Goal: Navigation & Orientation: Find specific page/section

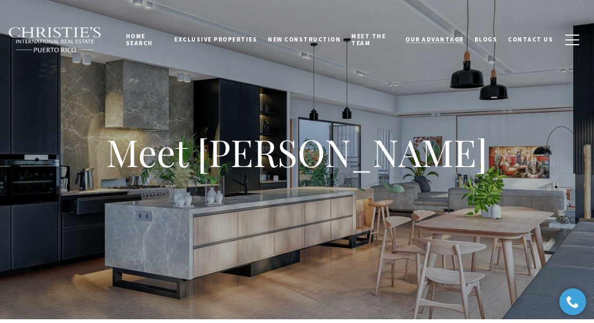
click at [439, 35] on link "Our Advantage" at bounding box center [434, 39] width 69 height 27
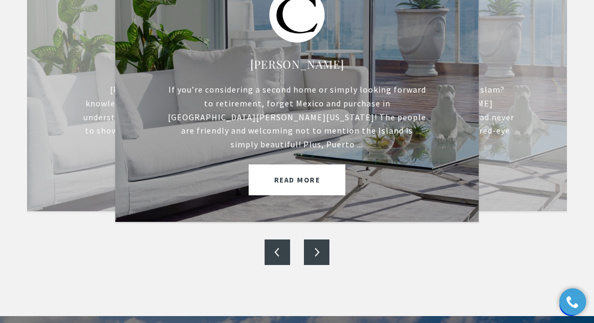
scroll to position [455, 0]
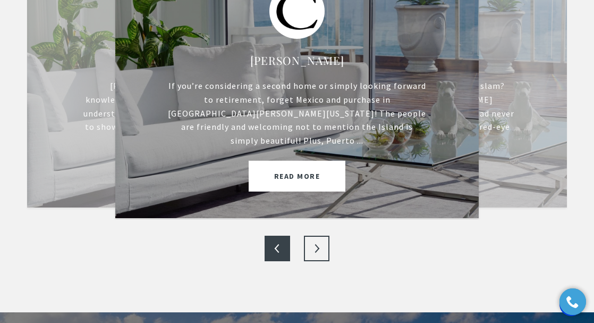
click at [314, 235] on button "Next" at bounding box center [317, 248] width 26 height 26
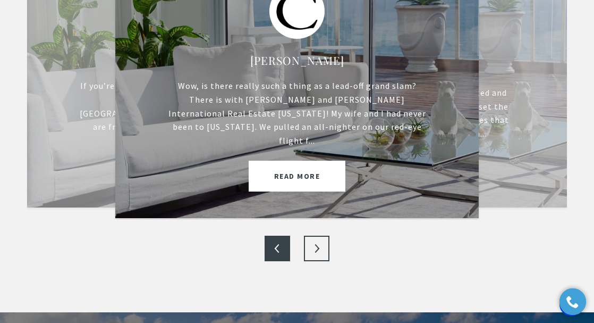
click at [314, 235] on button "Next" at bounding box center [317, 248] width 26 height 26
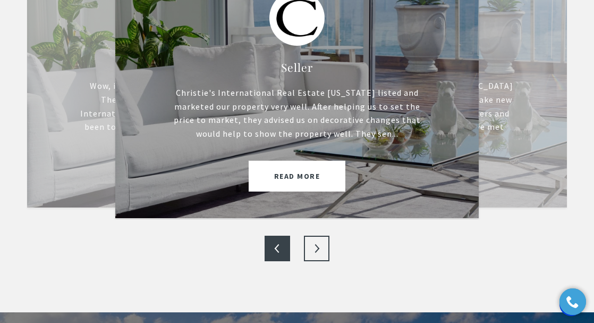
click at [314, 235] on button "Next" at bounding box center [317, 248] width 26 height 26
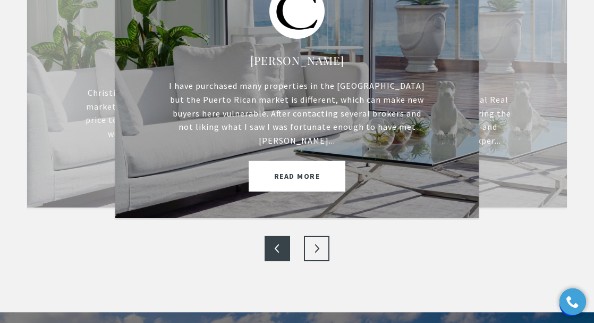
click at [314, 240] on button "Next" at bounding box center [317, 248] width 26 height 26
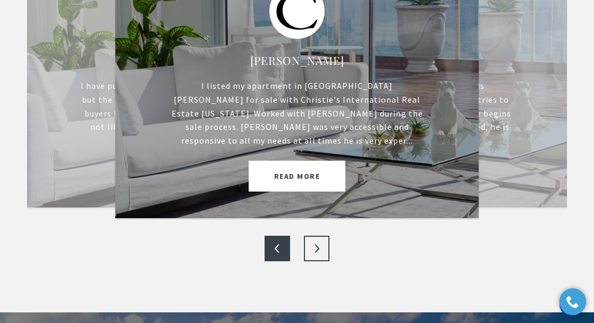
click at [314, 238] on button "Next" at bounding box center [317, 248] width 26 height 26
click at [314, 239] on button "Next" at bounding box center [317, 248] width 26 height 26
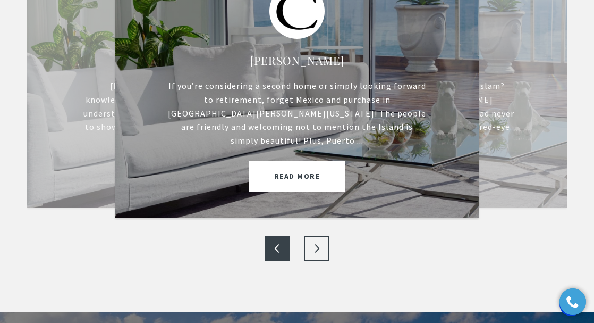
click at [314, 239] on button "Next" at bounding box center [317, 248] width 26 height 26
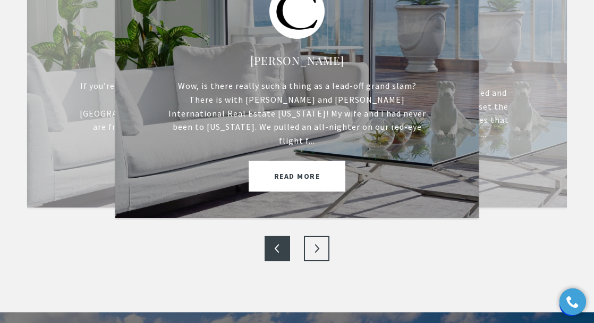
click at [314, 239] on button "Next" at bounding box center [317, 248] width 26 height 26
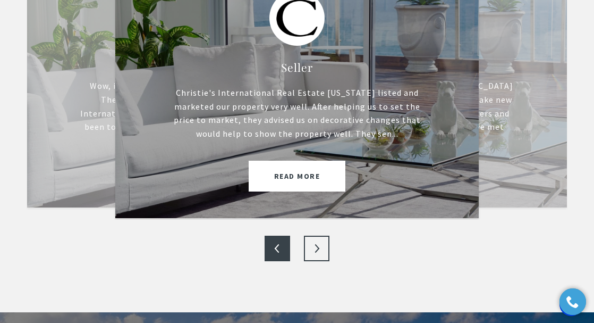
click at [314, 239] on button "Next" at bounding box center [317, 248] width 26 height 26
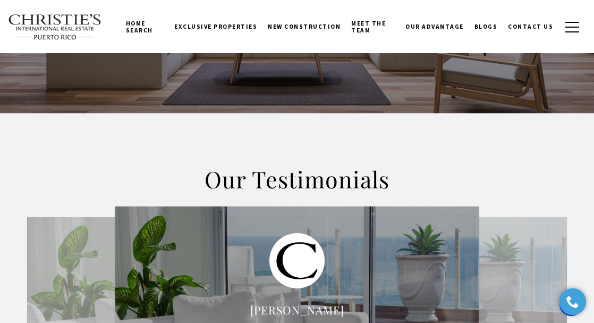
scroll to position [0, 0]
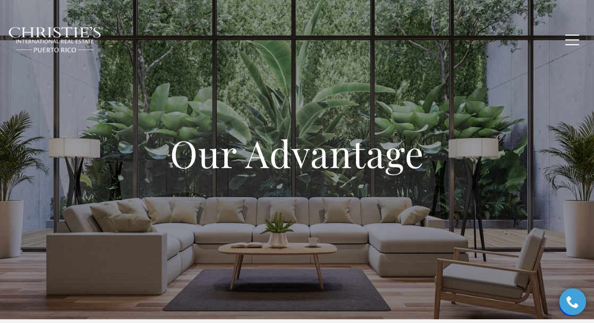
click at [485, 36] on span "Blogs" at bounding box center [486, 39] width 23 height 7
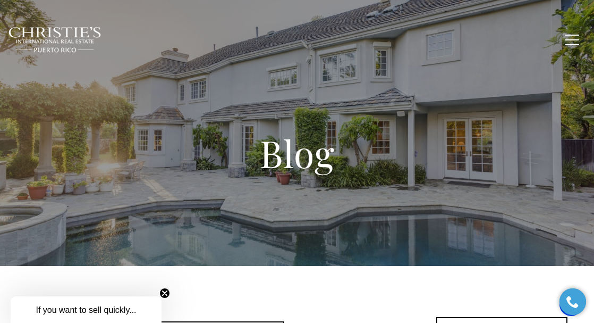
scroll to position [1, 0]
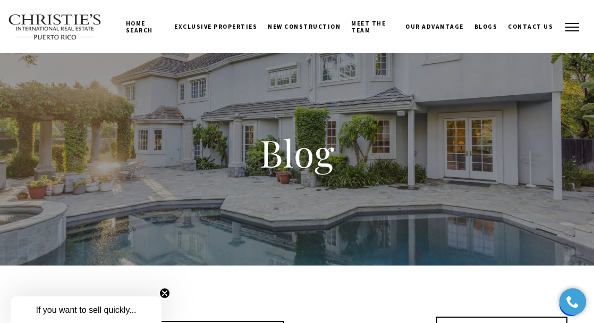
click at [571, 28] on button "button" at bounding box center [572, 27] width 28 height 31
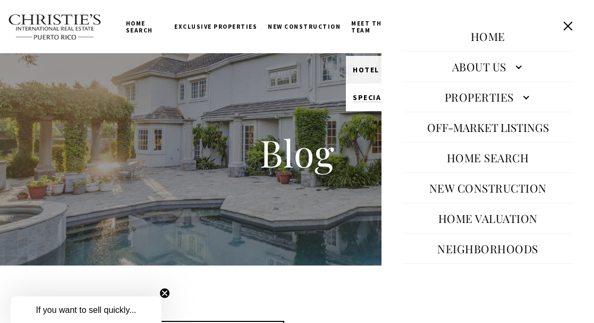
click at [358, 100] on span "Specialists" at bounding box center [379, 97] width 52 height 10
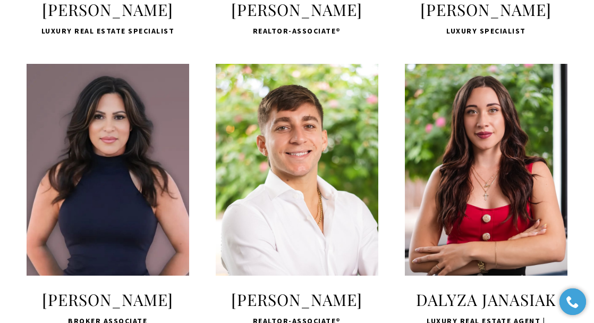
scroll to position [1223, 0]
